Goal: Task Accomplishment & Management: Manage account settings

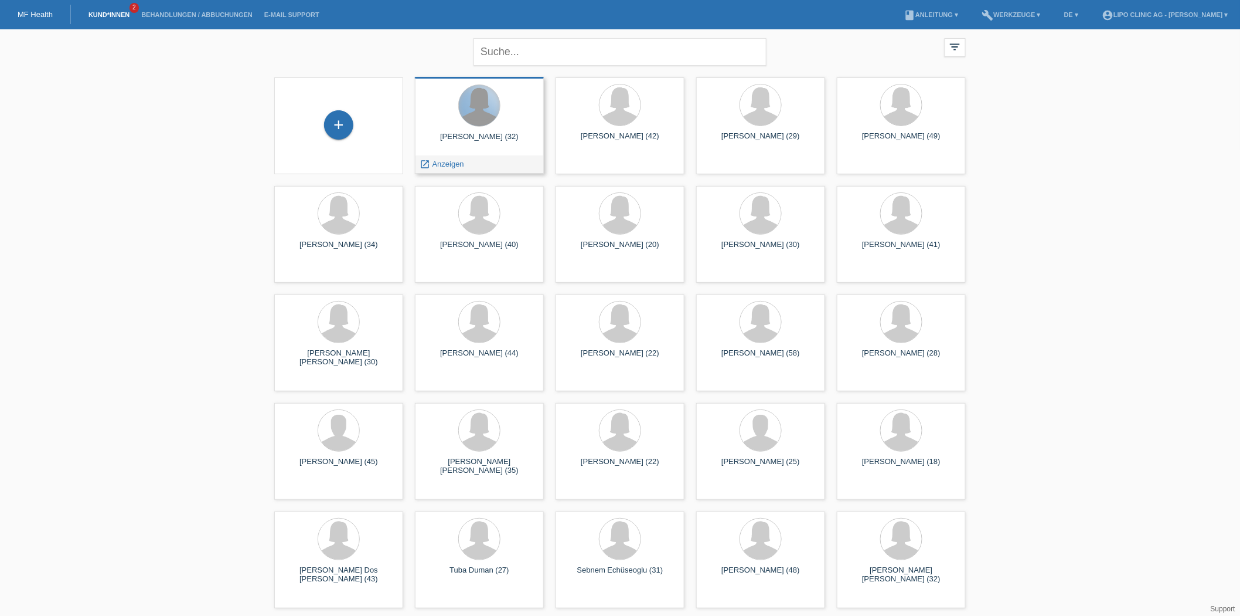
click at [465, 115] on div at bounding box center [479, 105] width 41 height 41
click at [957, 45] on icon "filter_list" at bounding box center [955, 46] width 13 height 13
drag, startPoint x: 958, startPoint y: 43, endPoint x: 957, endPoint y: 49, distance: 6.6
click at [958, 43] on icon "filter_list" at bounding box center [955, 46] width 13 height 13
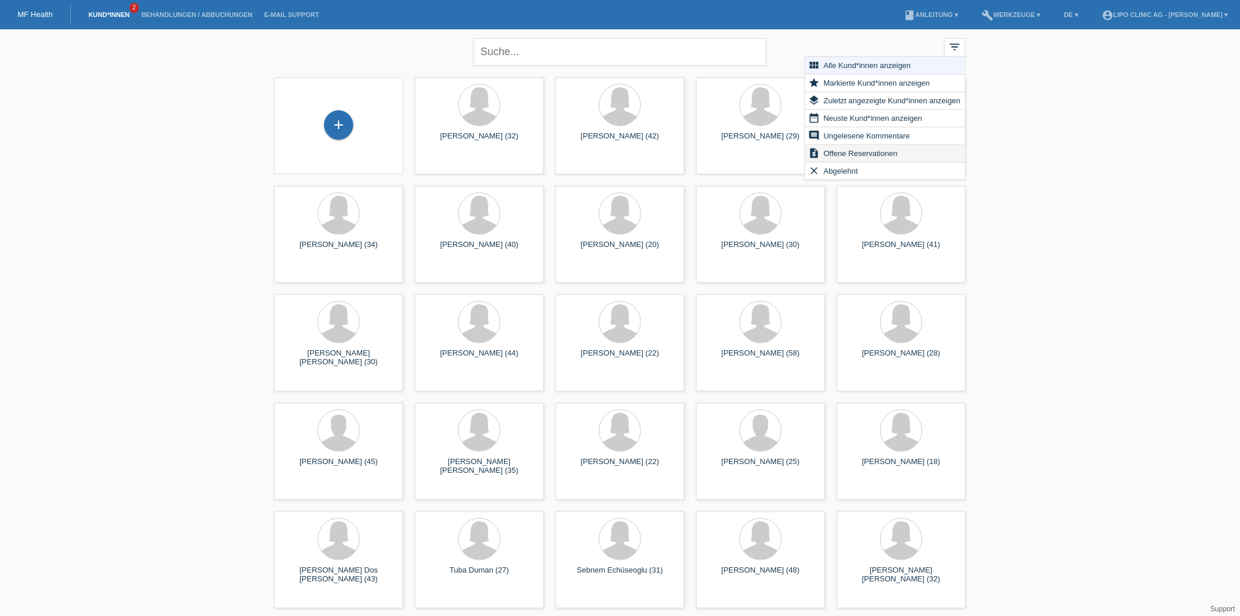
click at [881, 148] on span "Offene Reservationen" at bounding box center [860, 153] width 77 height 14
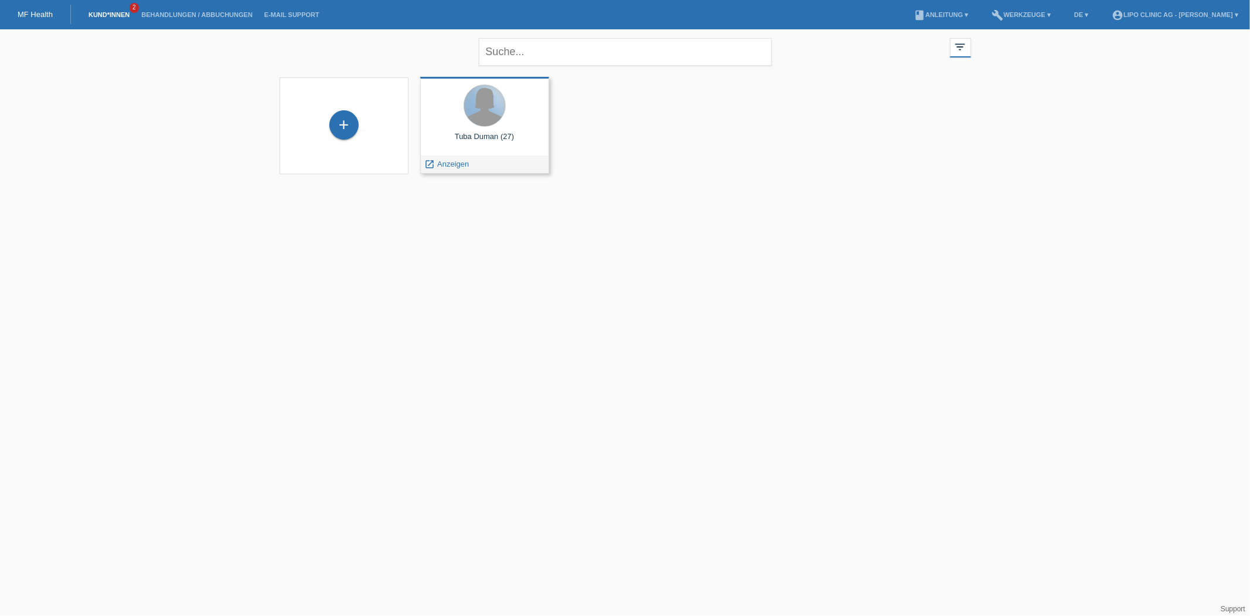
click at [487, 104] on div at bounding box center [484, 105] width 41 height 41
click at [497, 119] on div at bounding box center [484, 105] width 41 height 41
click at [485, 132] on div "Tuba Duman (27)" at bounding box center [485, 141] width 110 height 19
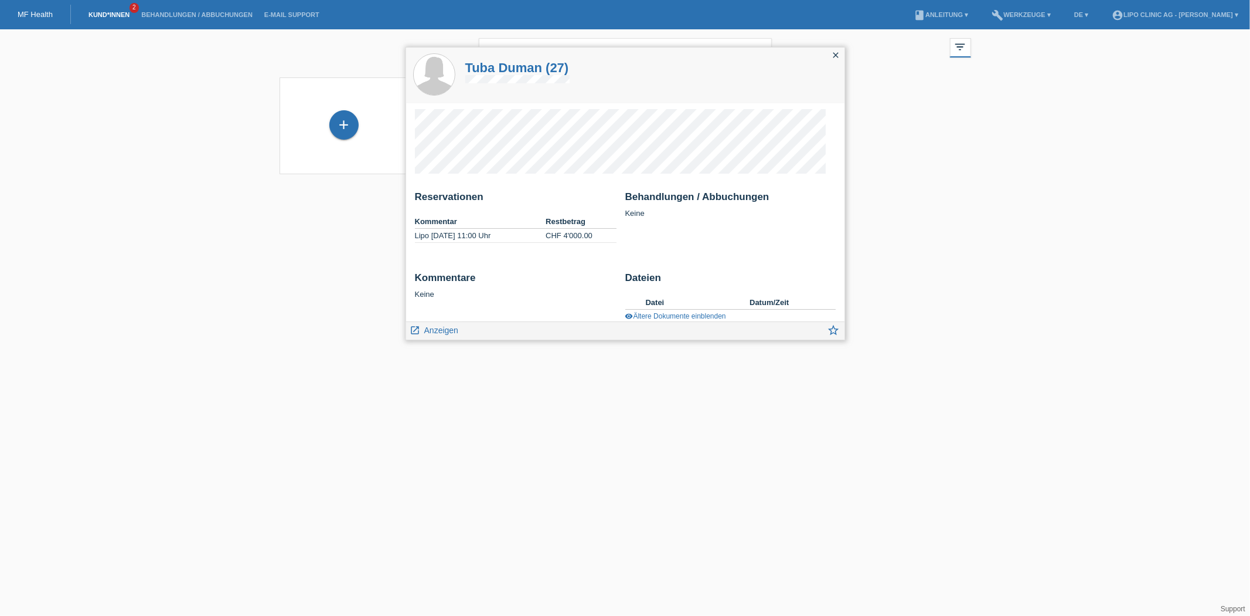
click at [837, 51] on icon "close" at bounding box center [836, 54] width 9 height 9
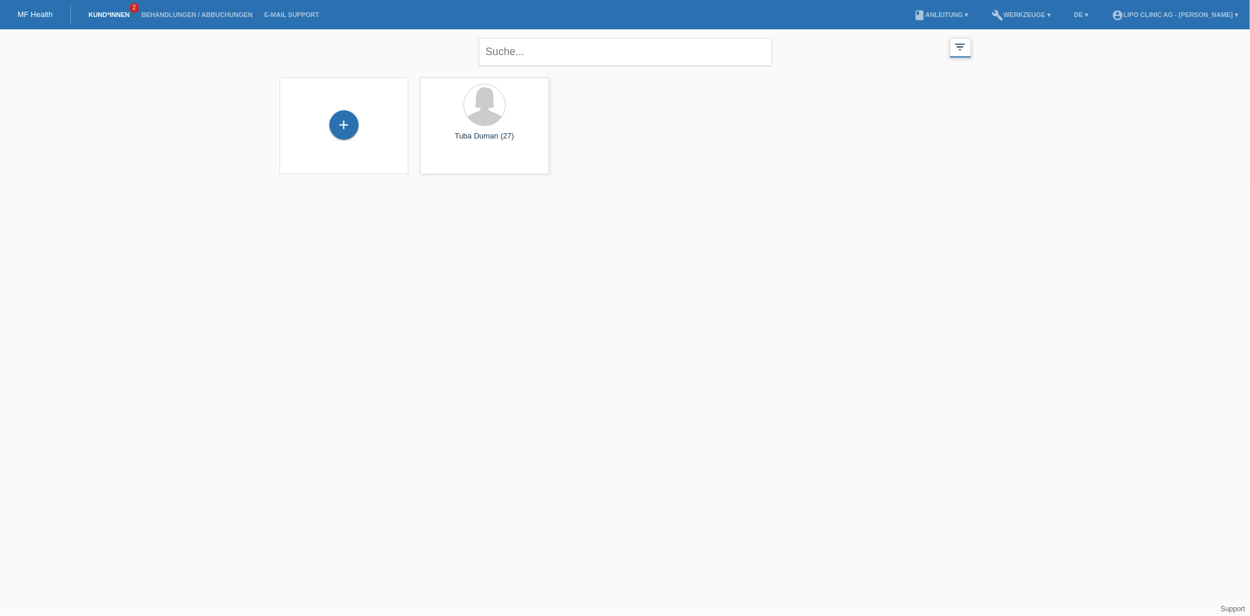
click at [956, 42] on icon "filter_list" at bounding box center [960, 46] width 13 height 13
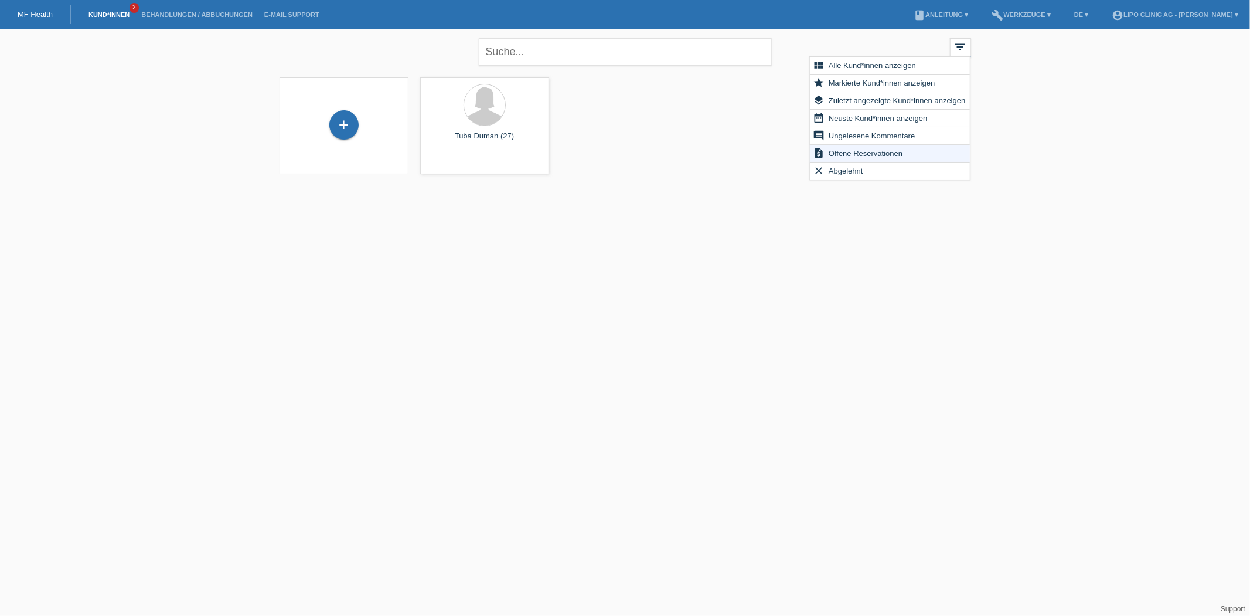
click at [666, 179] on div "+ Tuba Duman (27) launch Anzeigen" at bounding box center [625, 126] width 703 height 108
click at [341, 131] on div "+" at bounding box center [343, 124] width 29 height 29
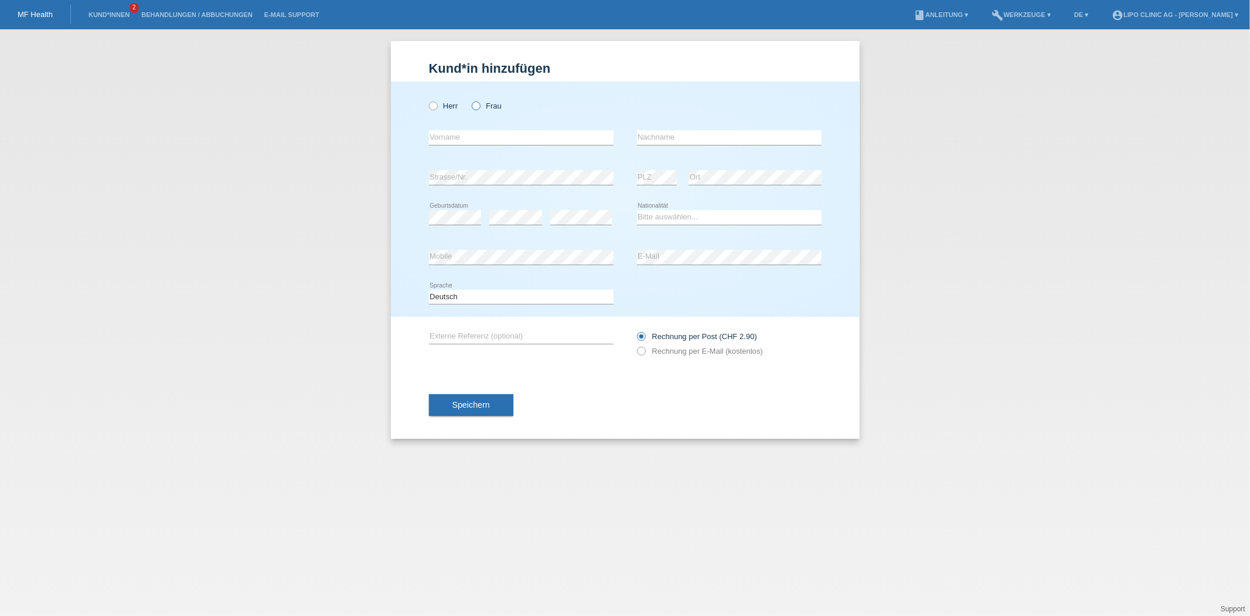
click at [470, 100] on icon at bounding box center [470, 100] width 0 height 0
click at [475, 104] on input "Frau" at bounding box center [476, 105] width 8 height 8
radio input "true"
click at [472, 135] on input "text" at bounding box center [521, 137] width 185 height 15
type input "sijana"
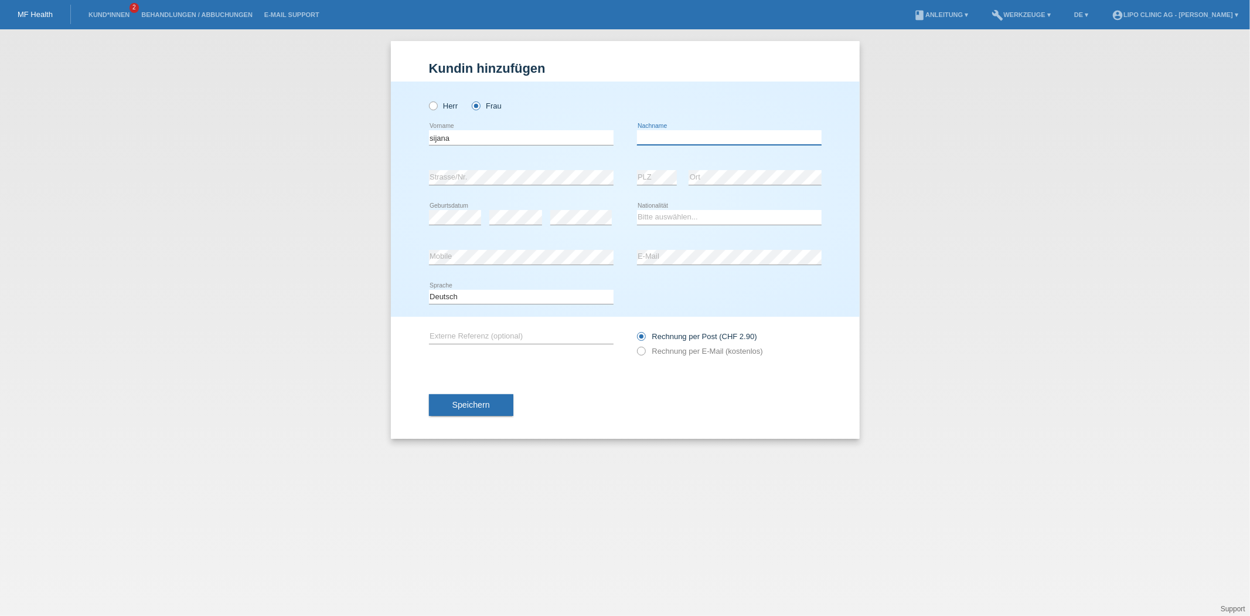
click at [713, 132] on input "text" at bounding box center [729, 137] width 185 height 15
type input "klipic"
select select "CH"
click at [477, 400] on span "Speichern" at bounding box center [472, 404] width 38 height 9
click at [478, 409] on button "Speichern" at bounding box center [471, 405] width 84 height 22
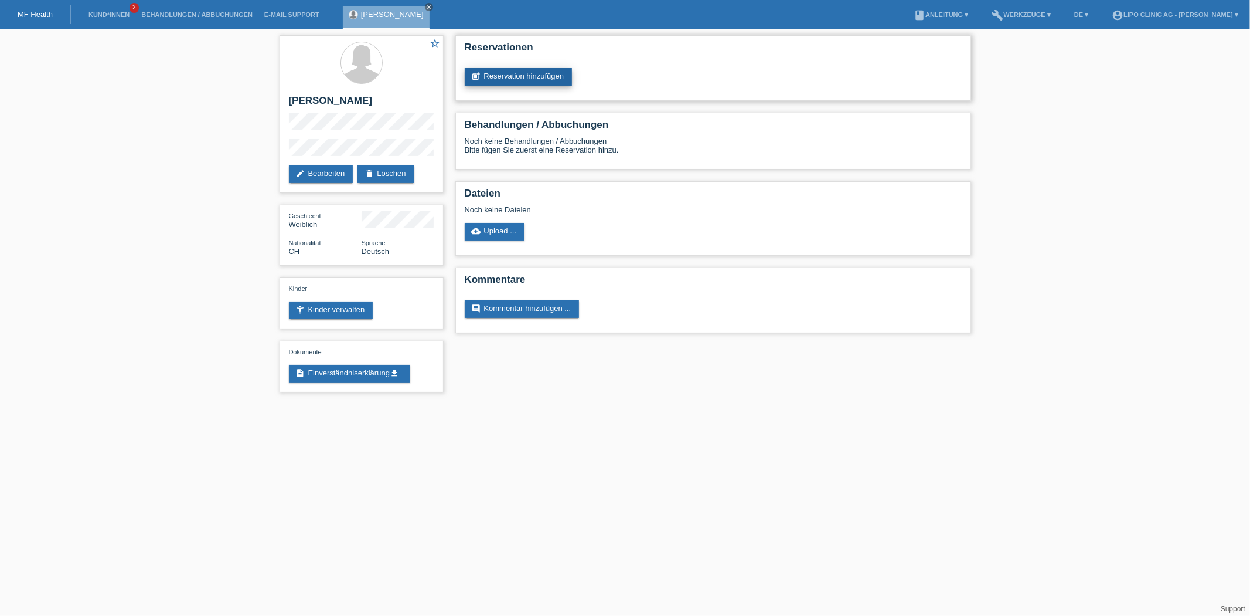
click at [551, 83] on link "post_add Reservation hinzufügen" at bounding box center [519, 77] width 108 height 18
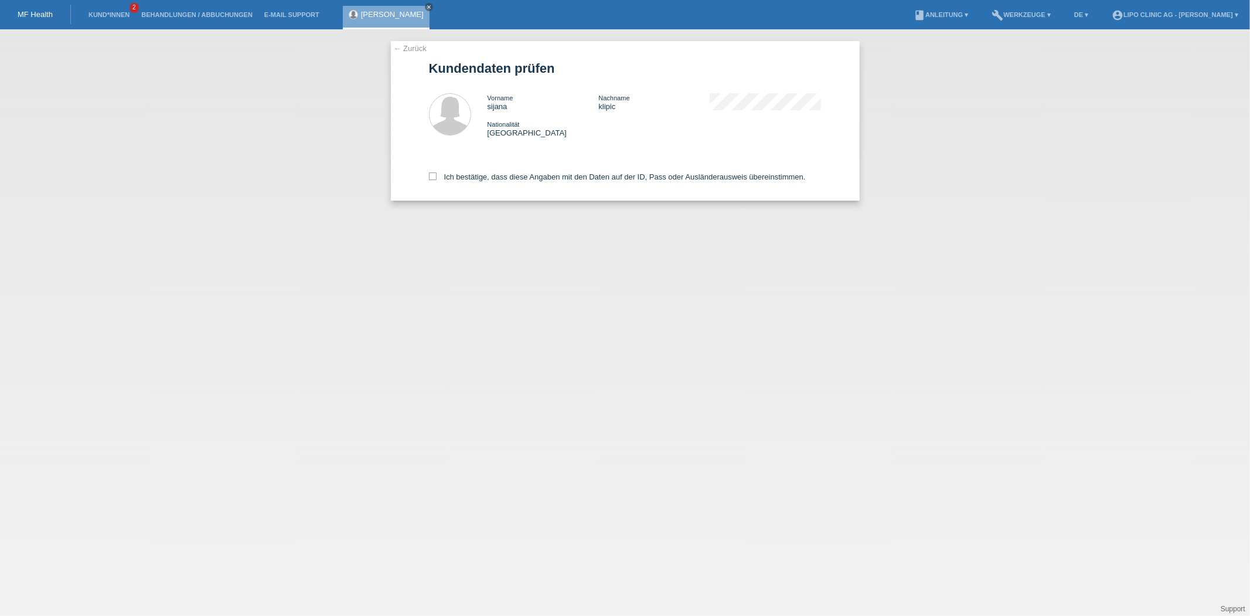
click at [402, 45] on link "← Zurück" at bounding box center [410, 48] width 33 height 9
click at [419, 48] on link "← Zurück" at bounding box center [410, 48] width 33 height 9
click at [426, 7] on icon "close" at bounding box center [429, 7] width 6 height 6
click at [414, 46] on link "← Zurück" at bounding box center [410, 48] width 33 height 9
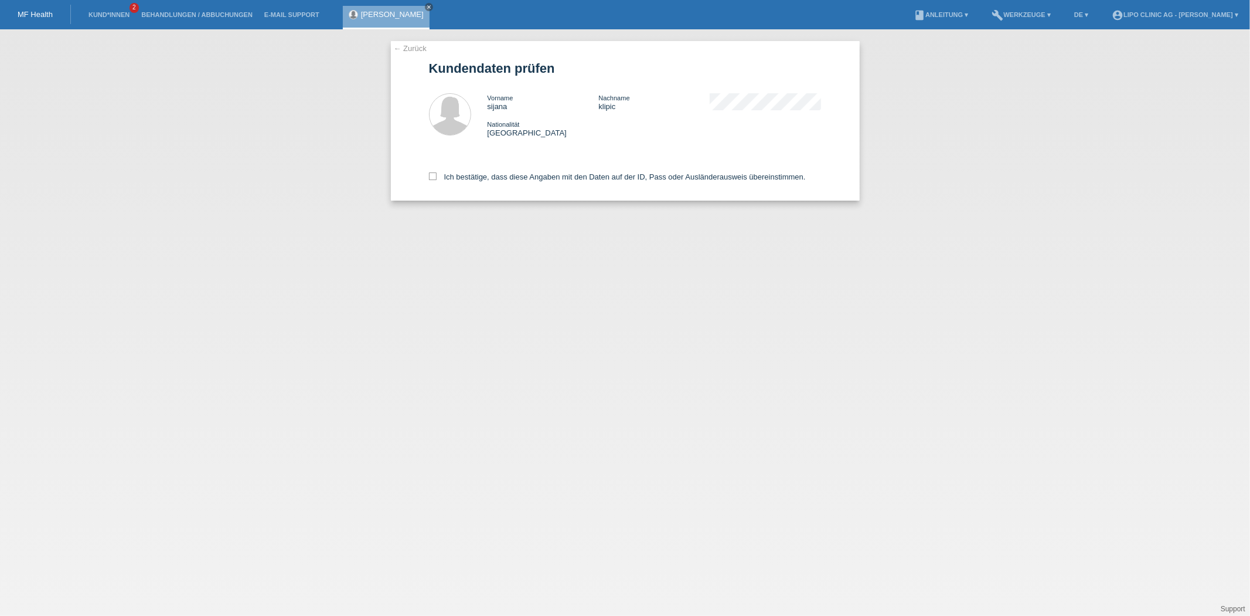
click at [410, 50] on link "← Zurück" at bounding box center [410, 48] width 33 height 9
click at [426, 4] on icon "close" at bounding box center [429, 7] width 6 height 6
click at [1006, 151] on div "← Zurück Kundendaten prüfen Vorname sijana Nachname klipic Nationalität [GEOGRA…" at bounding box center [625, 322] width 1250 height 586
click at [127, 14] on link "Kund*innen" at bounding box center [109, 14] width 53 height 7
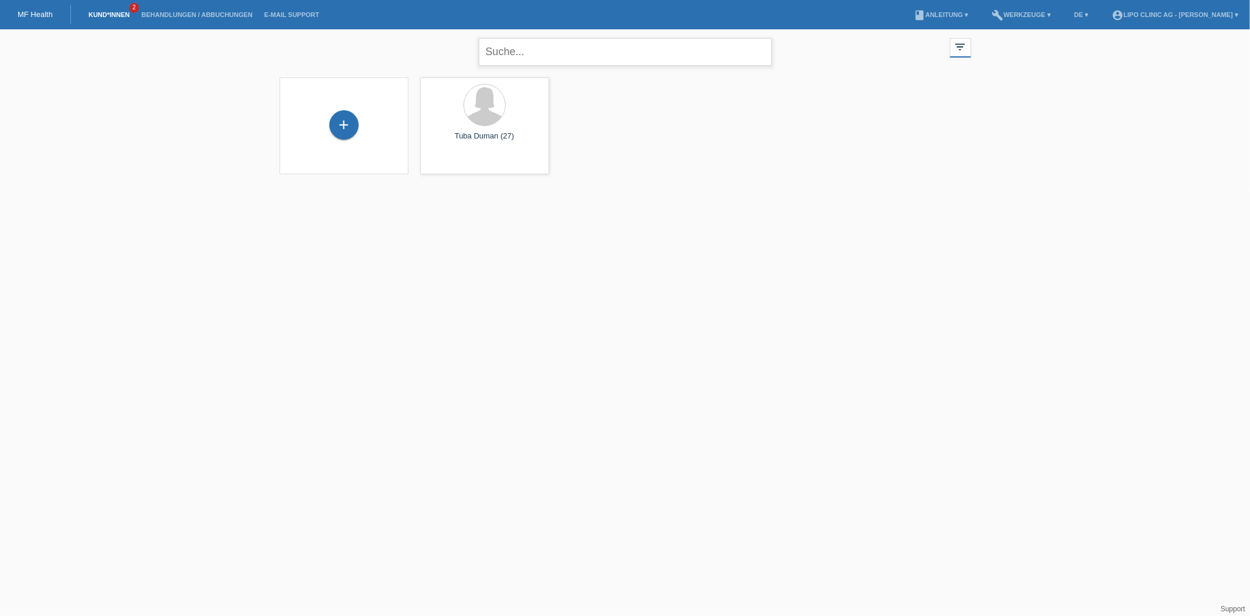
click at [516, 52] on input "text" at bounding box center [625, 52] width 293 height 28
type input "[PERSON_NAME]"
click at [760, 51] on icon "close" at bounding box center [759, 52] width 14 height 14
click at [964, 45] on icon "filter_list" at bounding box center [960, 46] width 13 height 13
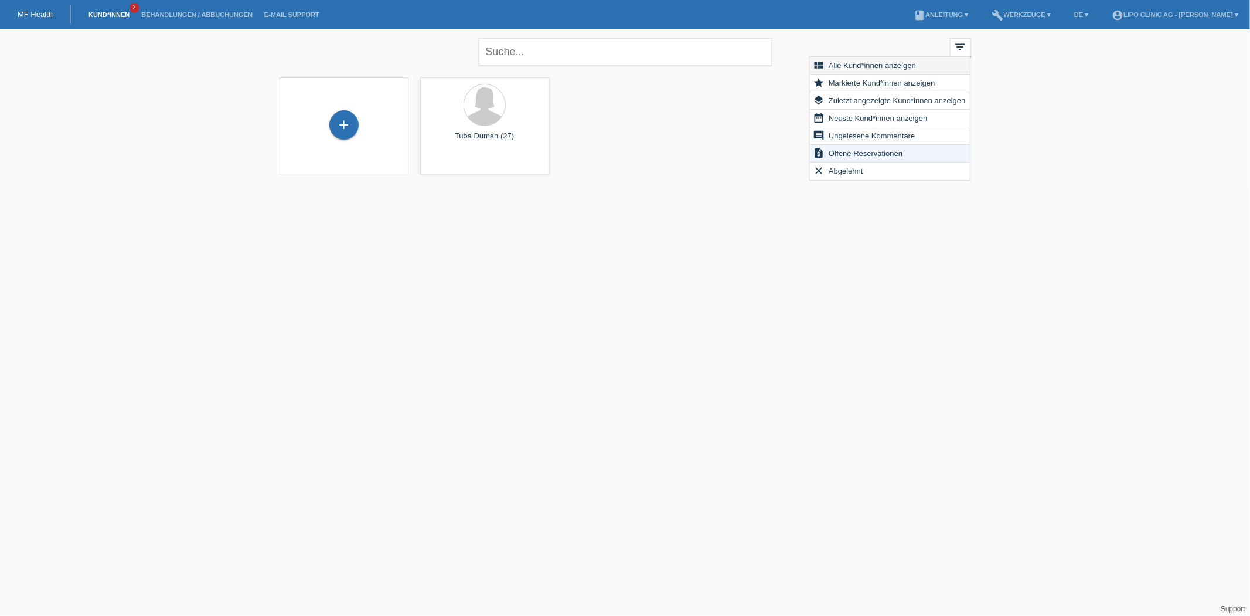
click at [888, 62] on span "Alle Kund*innen anzeigen" at bounding box center [872, 65] width 91 height 14
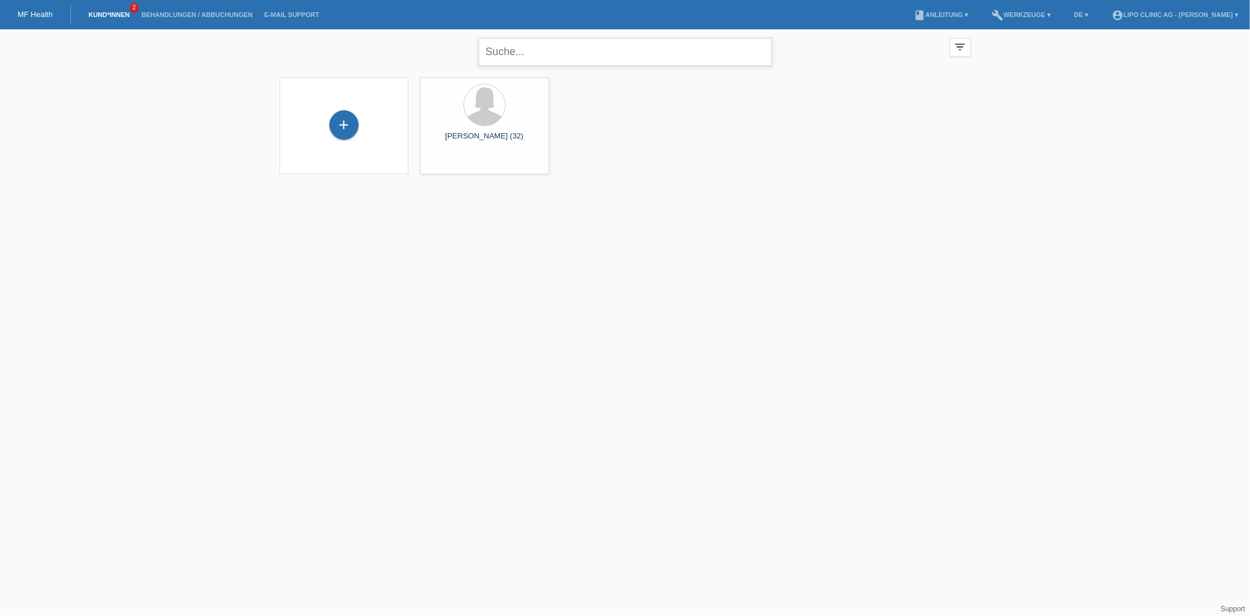
click at [587, 59] on input "text" at bounding box center [625, 52] width 293 height 28
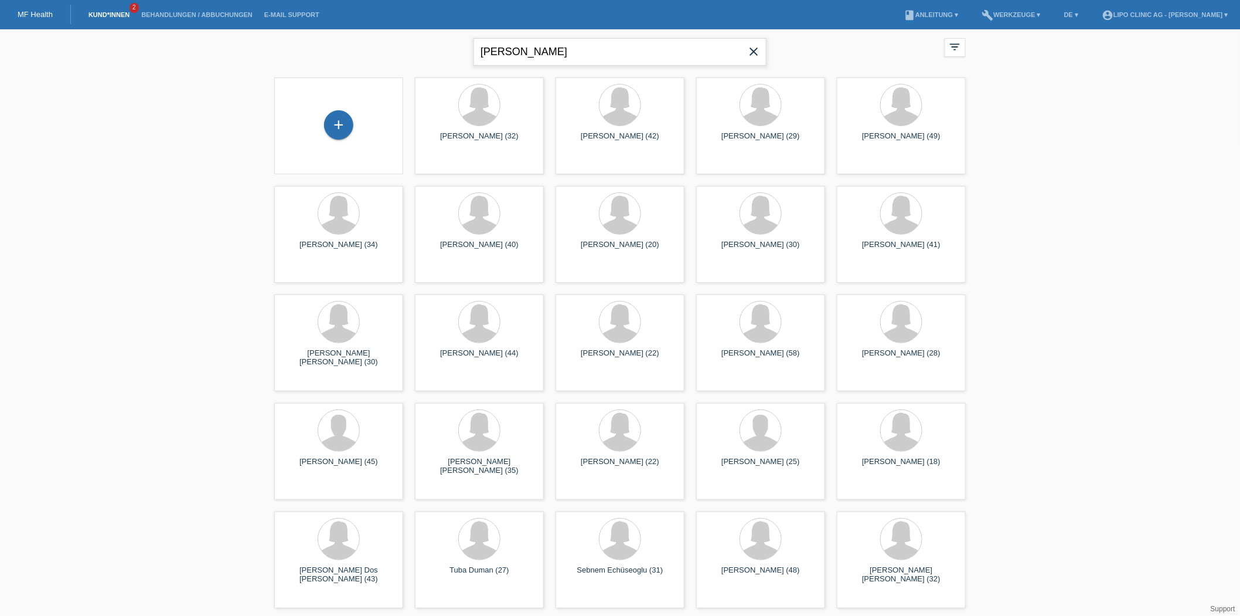
drag, startPoint x: 683, startPoint y: 49, endPoint x: 393, endPoint y: 7, distance: 293.1
type input "[PERSON_NAME]"
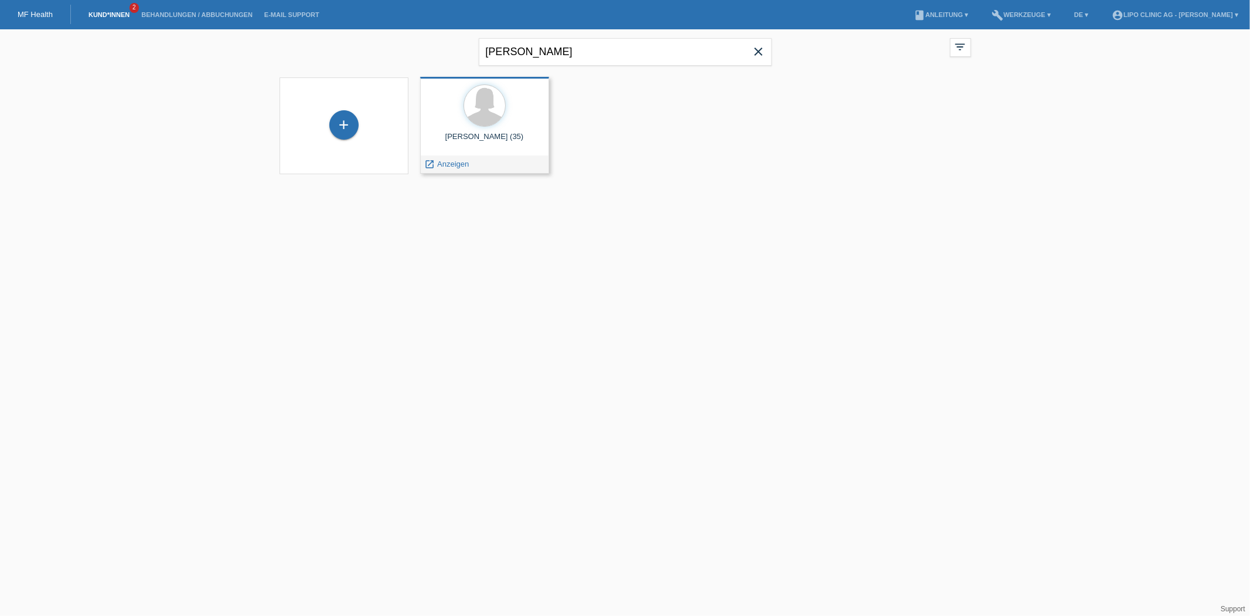
click at [499, 137] on div "sijana klipic (35)" at bounding box center [485, 141] width 110 height 19
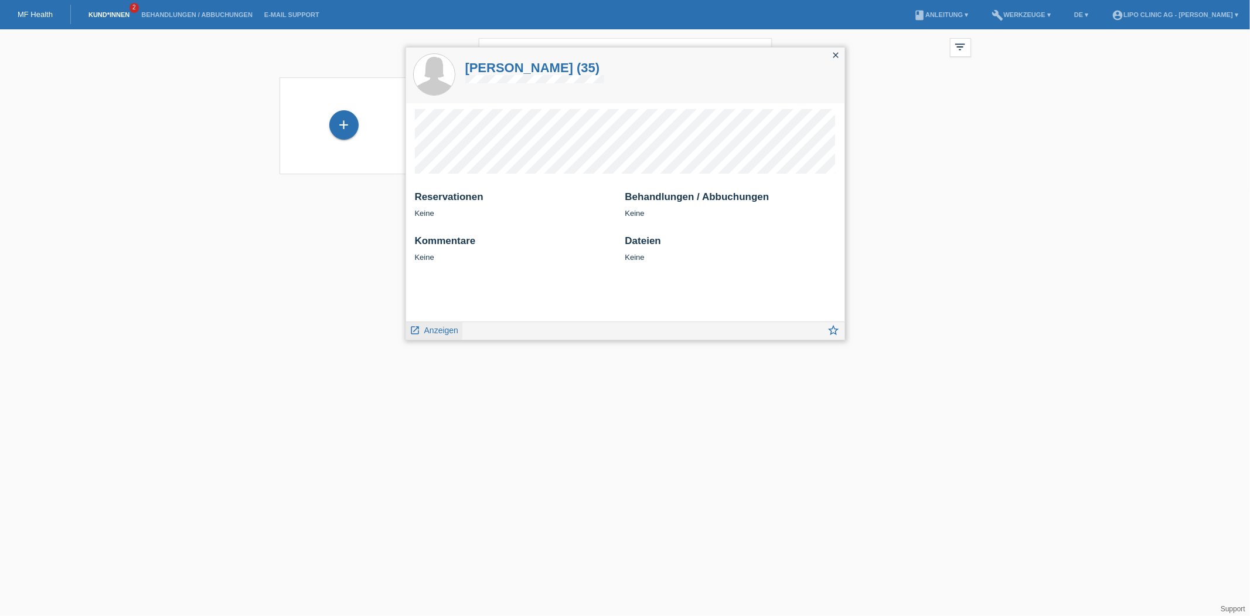
click at [442, 325] on span "Anzeigen" at bounding box center [441, 329] width 34 height 9
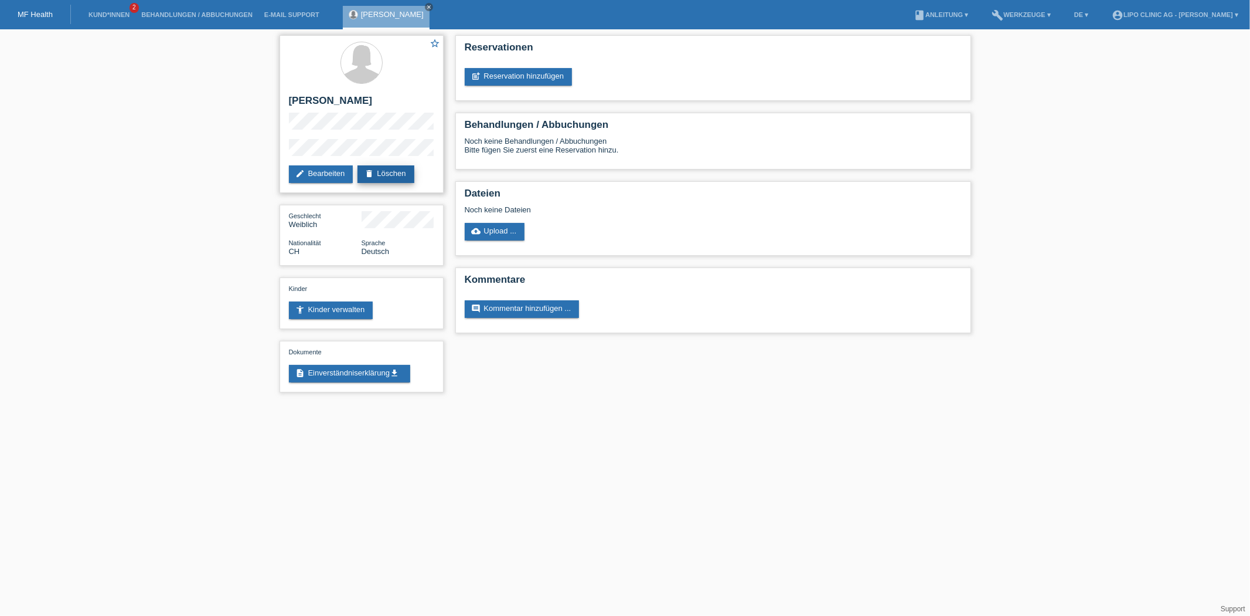
click at [406, 172] on link "delete Löschen" at bounding box center [386, 174] width 56 height 18
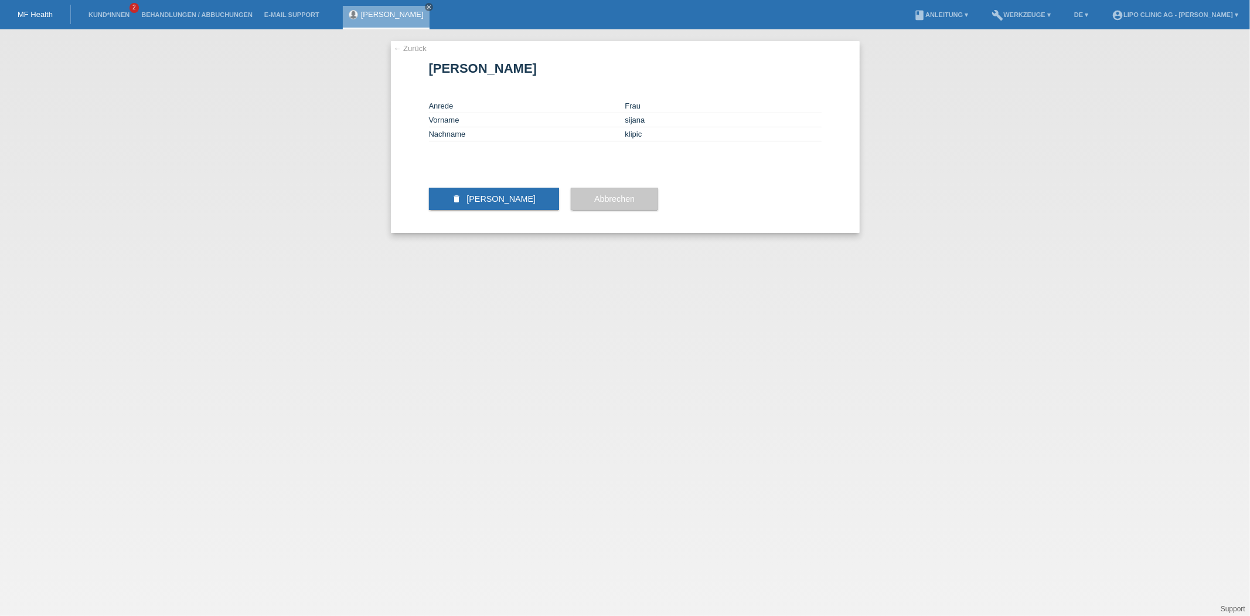
click at [508, 203] on span "[PERSON_NAME]" at bounding box center [501, 198] width 69 height 9
